Goal: Transaction & Acquisition: Purchase product/service

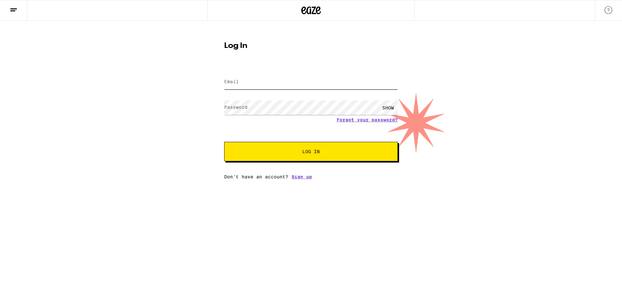
click at [291, 84] on input "Email" at bounding box center [311, 82] width 174 height 15
click at [224, 142] on button "Log In" at bounding box center [311, 151] width 174 height 19
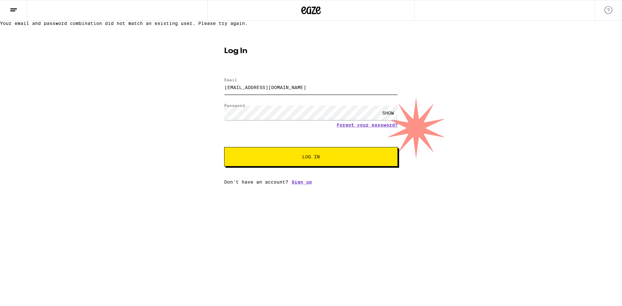
drag, startPoint x: 285, startPoint y: 103, endPoint x: 195, endPoint y: 108, distance: 90.2
click at [195, 108] on div "Your email and password combination did not match an existing user. Please try …" at bounding box center [311, 103] width 622 height 164
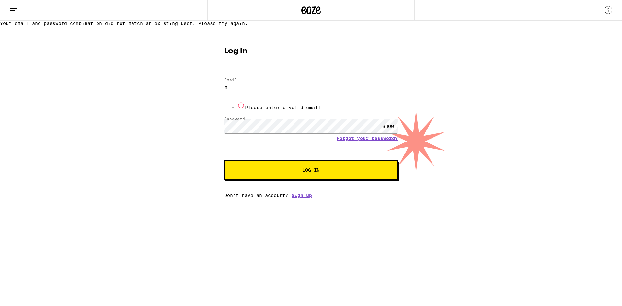
type input "maxnelson0822@gmail.com"
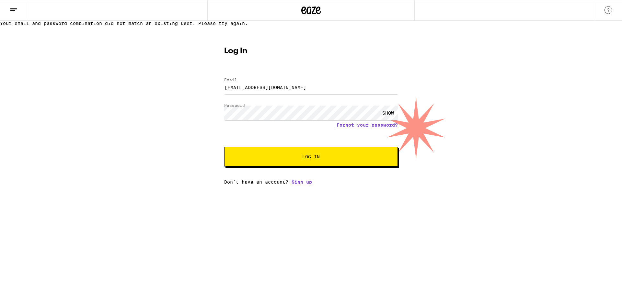
click at [275, 167] on button "Log In" at bounding box center [311, 156] width 174 height 19
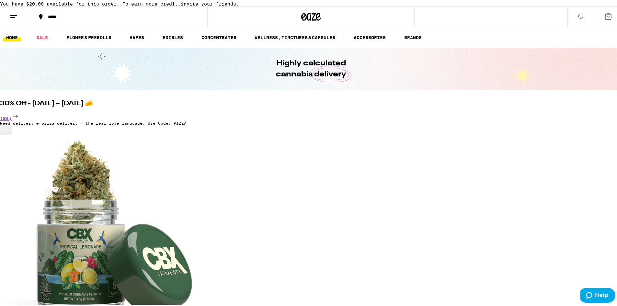
scroll to position [32, 0]
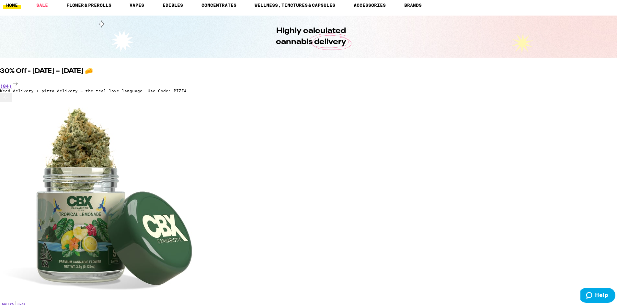
scroll to position [0, 1928]
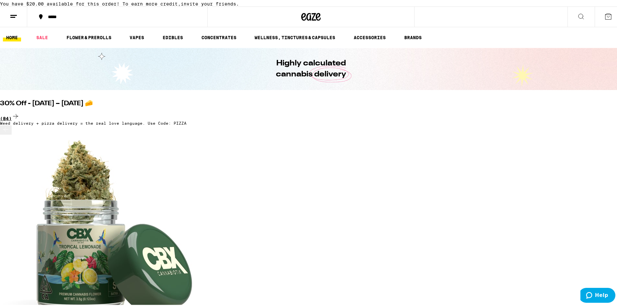
click at [18, 117] on icon at bounding box center [15, 115] width 5 height 5
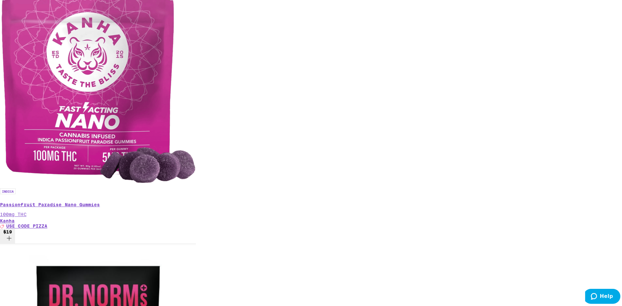
scroll to position [1849, 0]
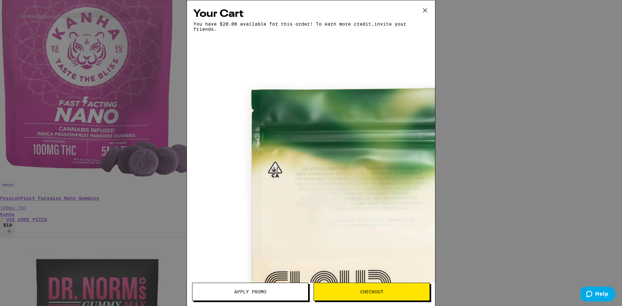
click at [265, 292] on span "Apply Promo" at bounding box center [250, 292] width 32 height 5
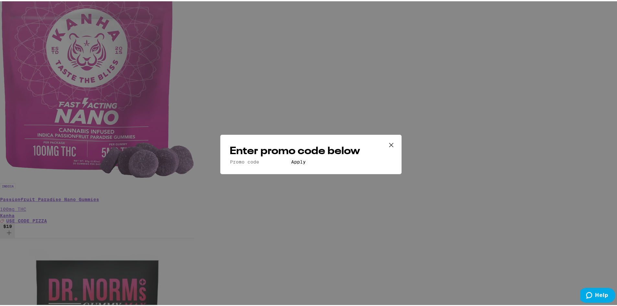
click at [289, 158] on input "Promo Code" at bounding box center [260, 161] width 60 height 6
type input "pizza"
click at [289, 158] on button "Apply" at bounding box center [298, 161] width 18 height 6
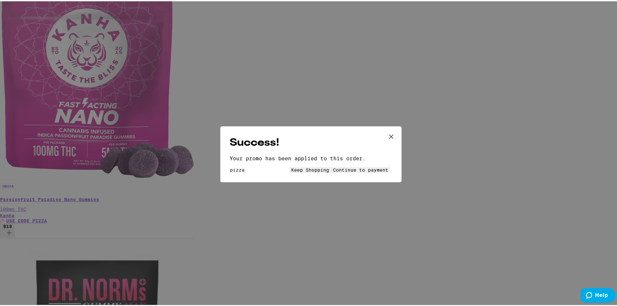
click at [289, 166] on button "Keep Shopping" at bounding box center [310, 169] width 42 height 6
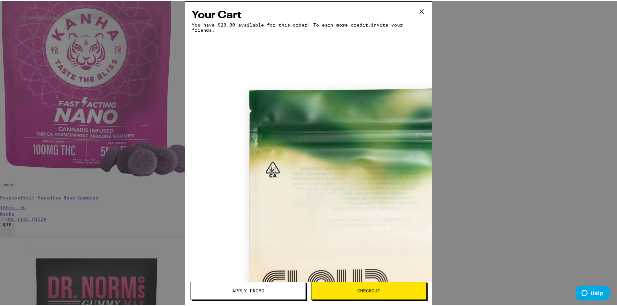
scroll to position [11, 0]
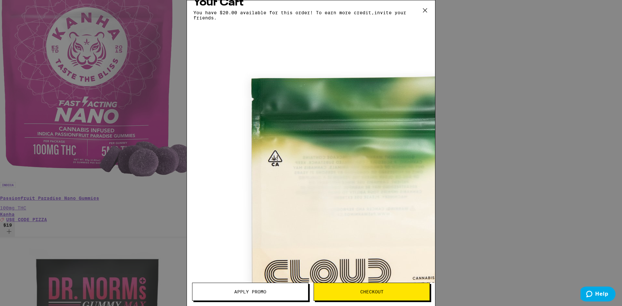
click at [424, 8] on icon at bounding box center [425, 11] width 10 height 10
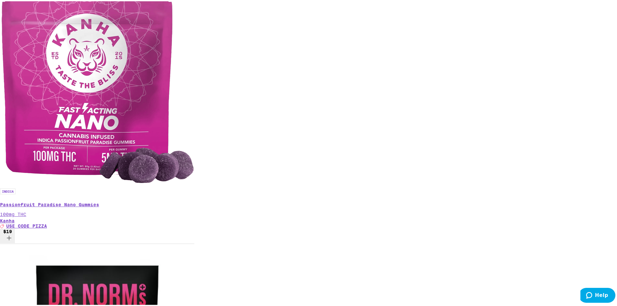
scroll to position [1839, 0]
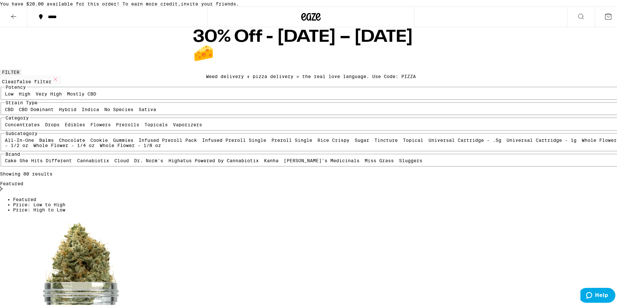
click at [16, 19] on icon at bounding box center [14, 15] width 8 height 8
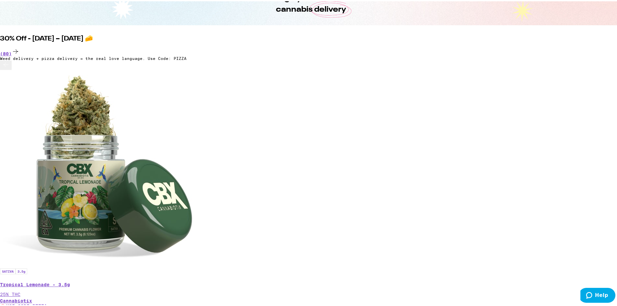
scroll to position [116, 0]
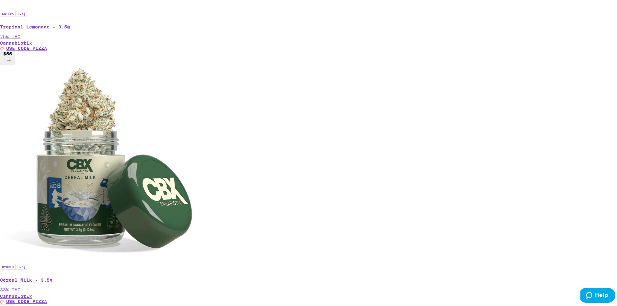
scroll to position [454, 0]
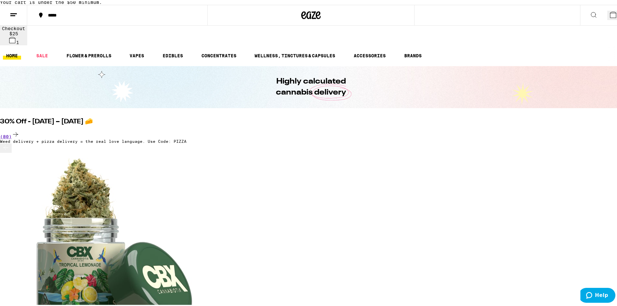
scroll to position [0, 0]
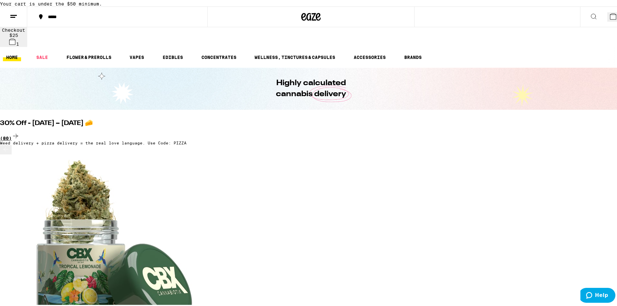
click at [521, 131] on div "(80)" at bounding box center [311, 135] width 622 height 9
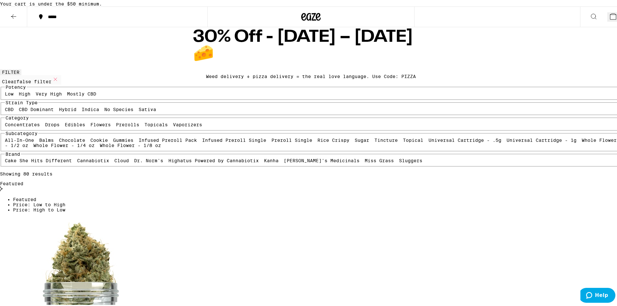
click at [9, 26] on button at bounding box center [13, 16] width 27 height 20
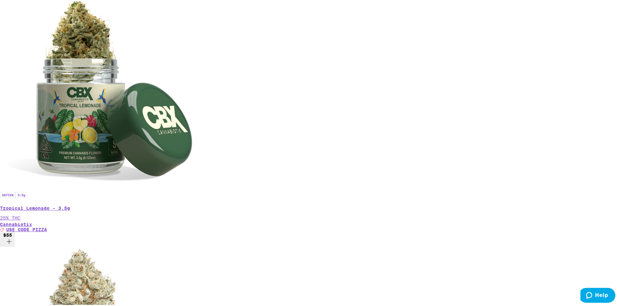
scroll to position [162, 0]
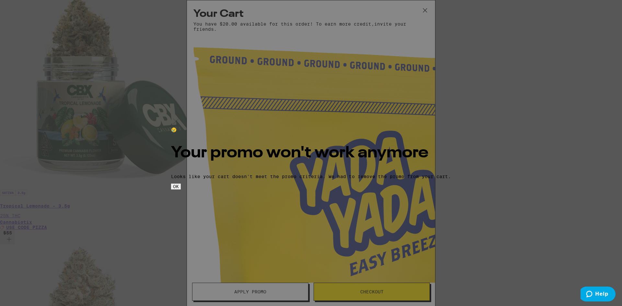
click at [181, 190] on button "OK" at bounding box center [176, 187] width 10 height 6
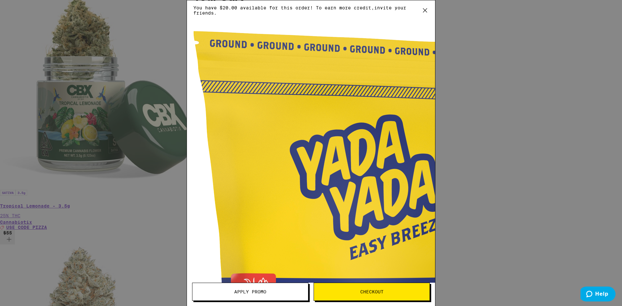
scroll to position [25, 0]
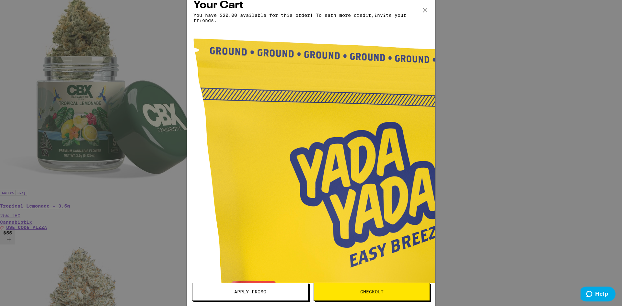
scroll to position [0, 0]
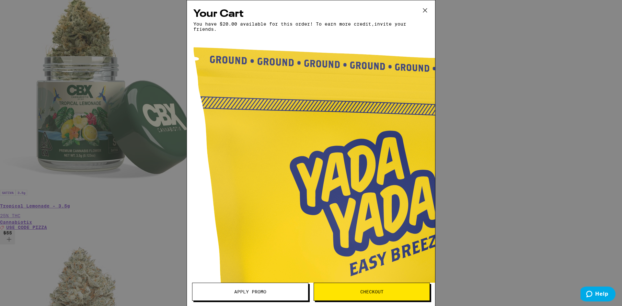
click at [356, 289] on button "Checkout" at bounding box center [372, 292] width 116 height 18
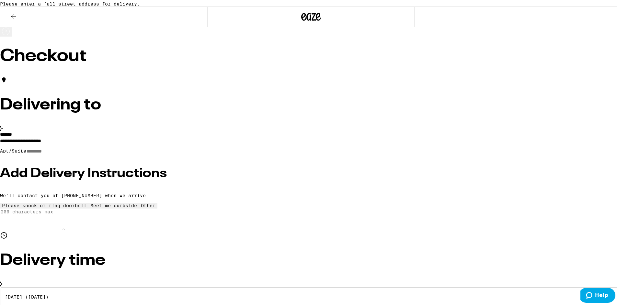
click at [72, 153] on input "Apt/Suite" at bounding box center [49, 150] width 46 height 6
type input "**********"
click at [208, 147] on input "**********" at bounding box center [311, 141] width 622 height 11
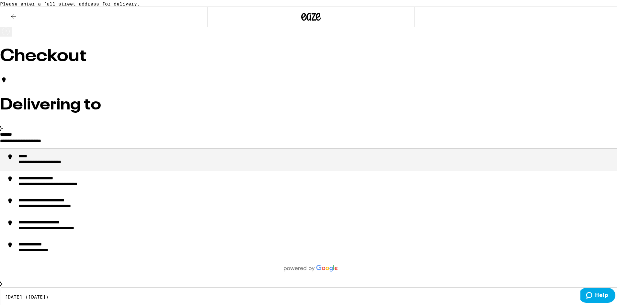
drag, startPoint x: 241, startPoint y: 148, endPoint x: 89, endPoint y: 136, distance: 152.1
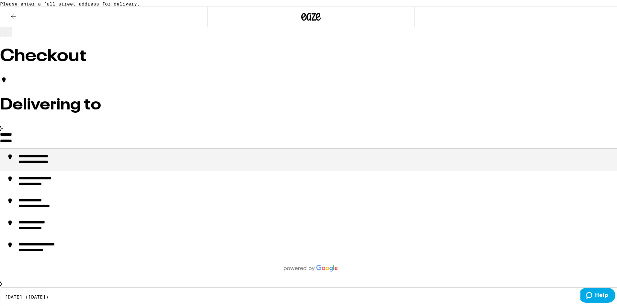
click at [71, 158] on div "**********" at bounding box center [44, 156] width 53 height 6
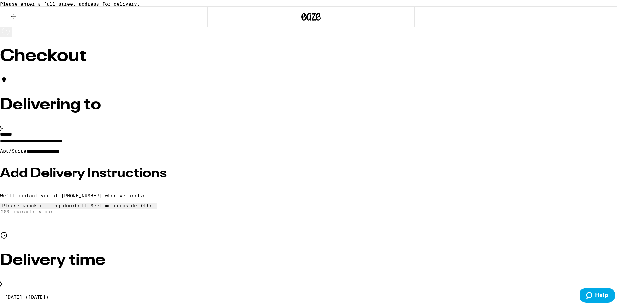
type input "**********"
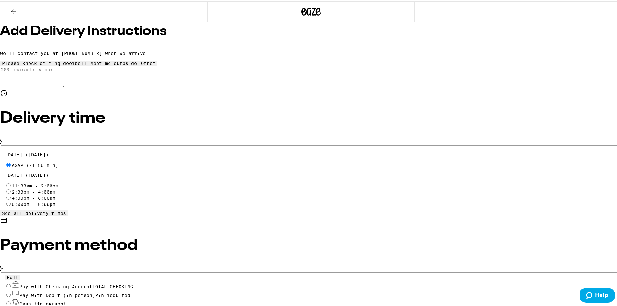
scroll to position [138, 0]
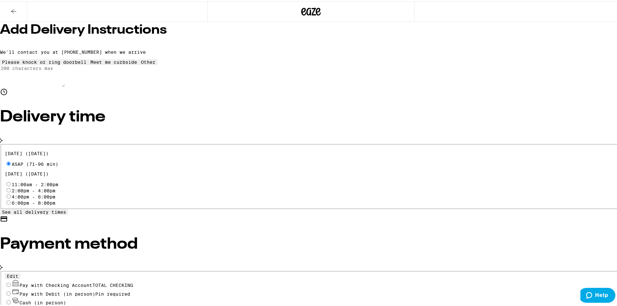
click at [11, 282] on input "Pay with Checking Account TOTAL CHECKING" at bounding box center [8, 284] width 4 height 4
radio input "true"
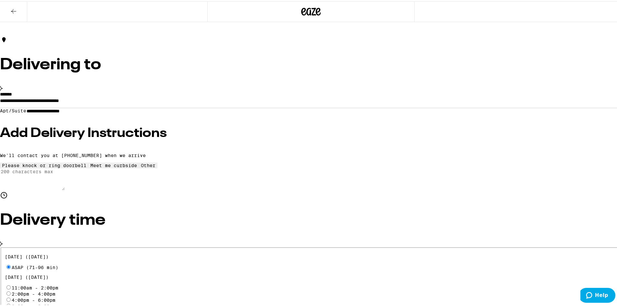
scroll to position [9, 0]
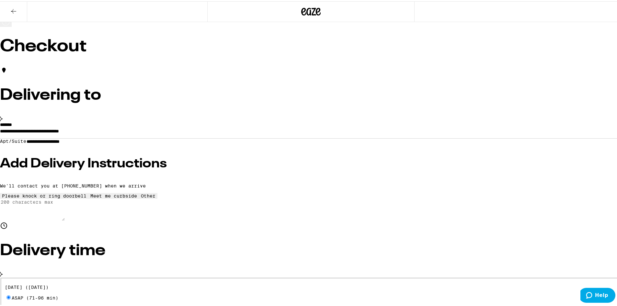
scroll to position [0, 0]
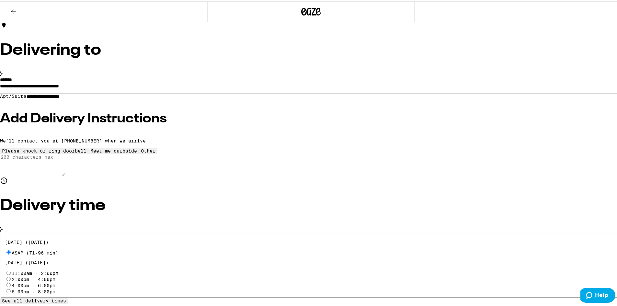
scroll to position [130, 0]
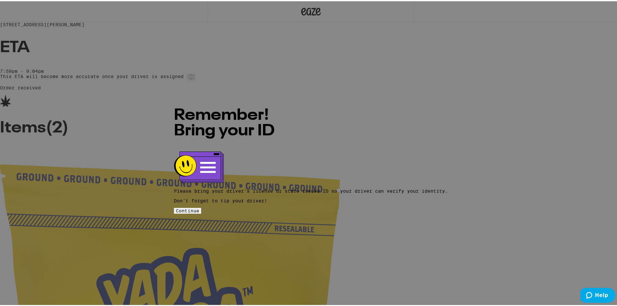
click at [199, 207] on span "Continue" at bounding box center [187, 209] width 23 height 5
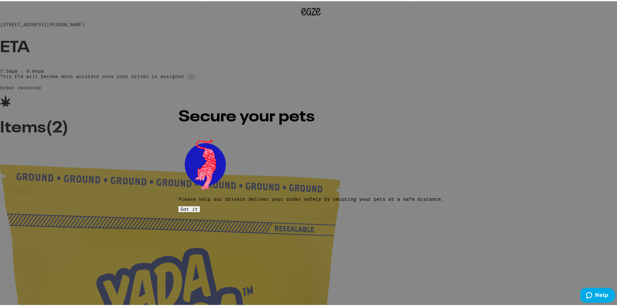
click at [198, 205] on span "Got it" at bounding box center [188, 207] width 17 height 5
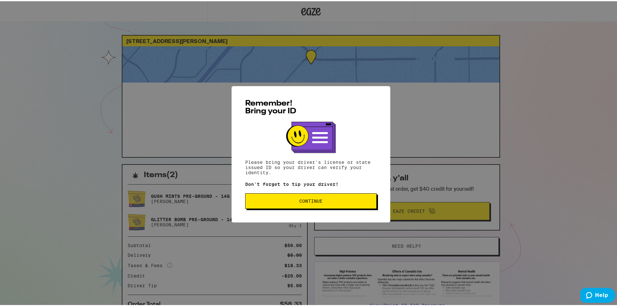
click at [313, 212] on div "Remember! Bring your ID Please bring your driver's license or state issued ID s…" at bounding box center [311, 153] width 159 height 136
click at [308, 207] on button "Continue" at bounding box center [311, 200] width 132 height 16
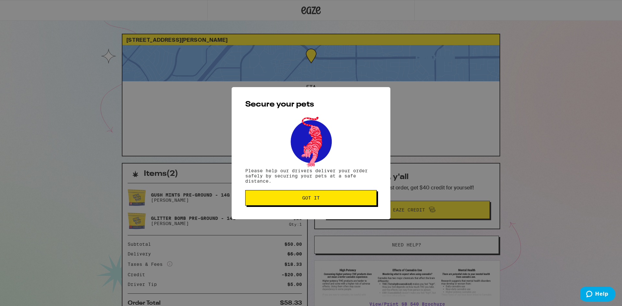
click at [308, 205] on button "Got it" at bounding box center [311, 198] width 132 height 16
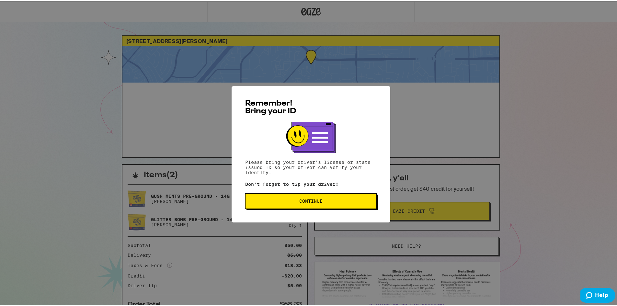
click at [307, 202] on span "Continue" at bounding box center [310, 200] width 23 height 5
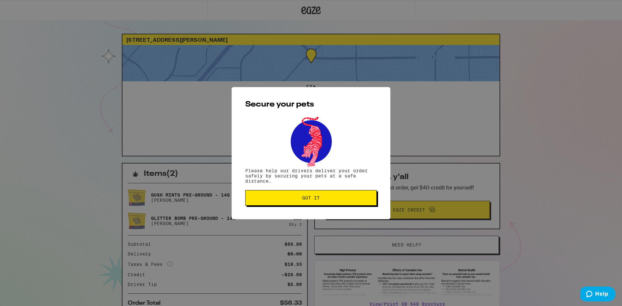
click at [307, 200] on span "Got it" at bounding box center [310, 198] width 17 height 5
